Goal: Check status: Check status

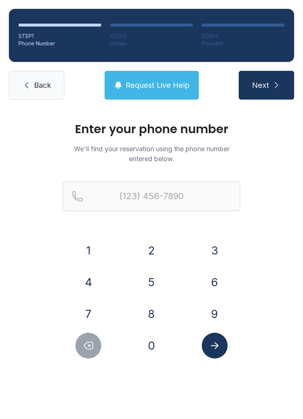
click at [154, 319] on button "8" at bounding box center [151, 314] width 26 height 26
click at [90, 249] on button "1" at bounding box center [88, 251] width 26 height 26
click at [214, 251] on button "3" at bounding box center [215, 251] width 26 height 26
click at [152, 254] on button "2" at bounding box center [151, 251] width 26 height 26
click at [85, 249] on button "1" at bounding box center [88, 251] width 26 height 26
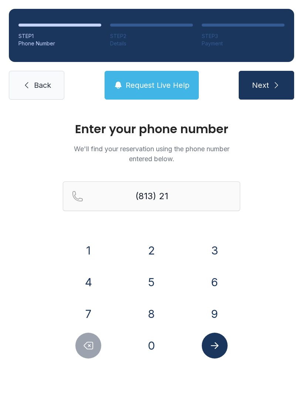
click at [144, 346] on button "0" at bounding box center [151, 346] width 26 height 26
click at [161, 289] on button "5" at bounding box center [151, 283] width 26 height 26
click at [89, 252] on button "1" at bounding box center [88, 251] width 26 height 26
click at [157, 286] on button "5" at bounding box center [151, 283] width 26 height 26
click at [85, 251] on button "1" at bounding box center [88, 251] width 26 height 26
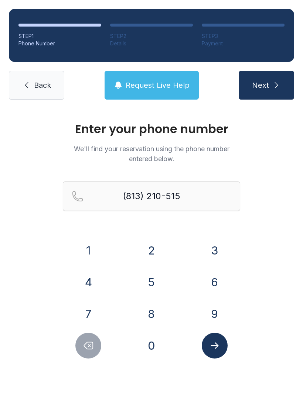
type input "[PHONE_NUMBER]"
click at [215, 346] on icon "Submit lookup form" at bounding box center [214, 346] width 8 height 7
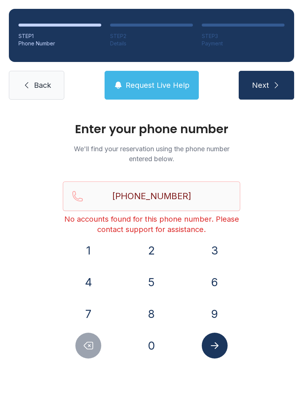
click at [40, 88] on span "Back" at bounding box center [42, 85] width 17 height 10
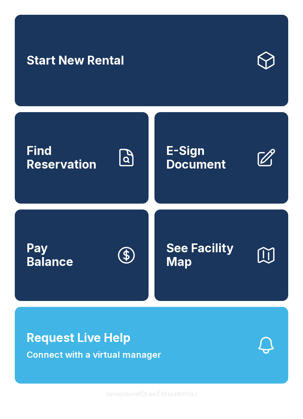
click at [140, 345] on button "Request Live Help Connect with a virtual manager" at bounding box center [151, 345] width 273 height 77
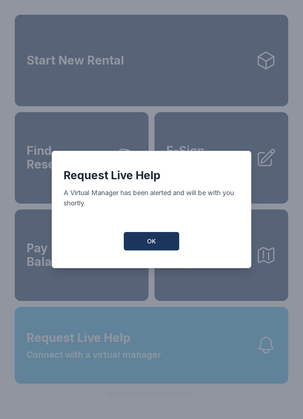
click at [157, 246] on button "OK" at bounding box center [151, 241] width 55 height 18
